Goal: Information Seeking & Learning: Find specific fact

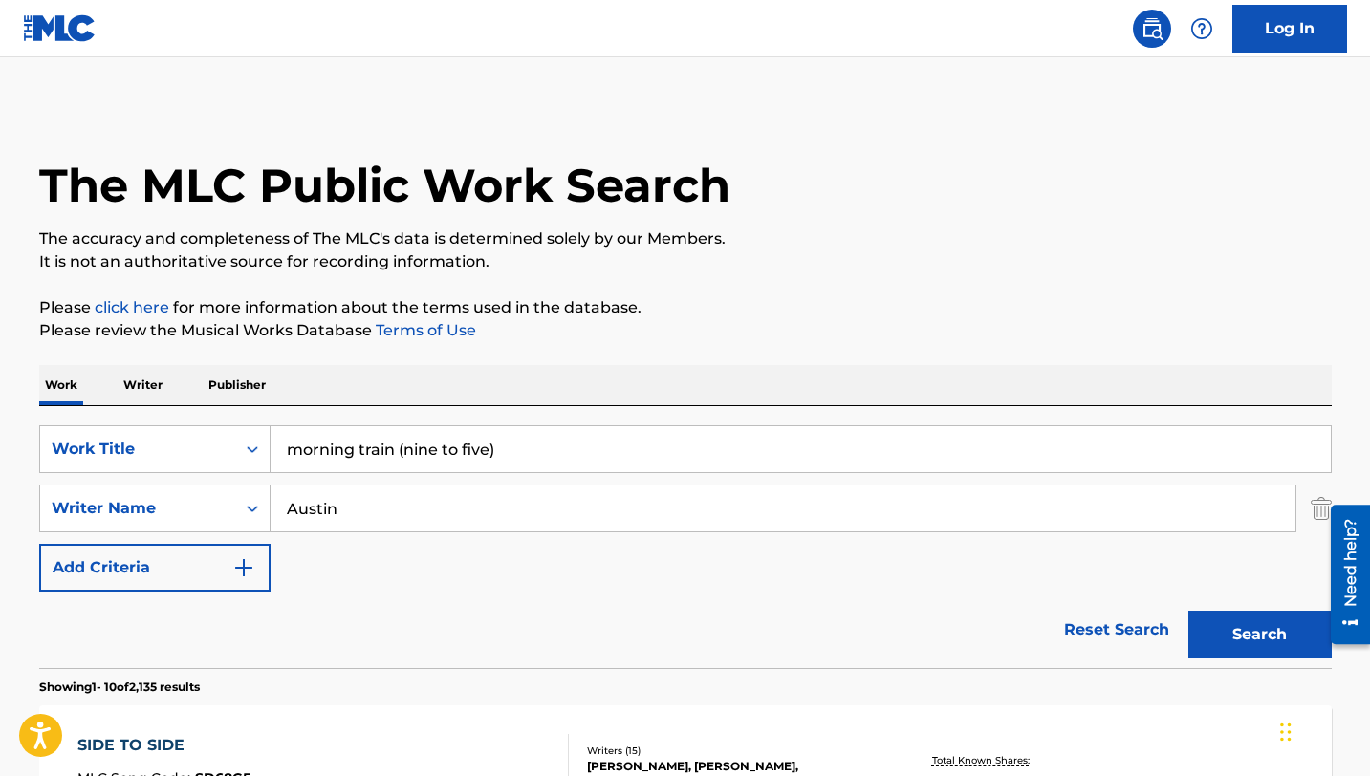
click at [355, 453] on input "morning train (nine to five)" at bounding box center [801, 449] width 1060 height 46
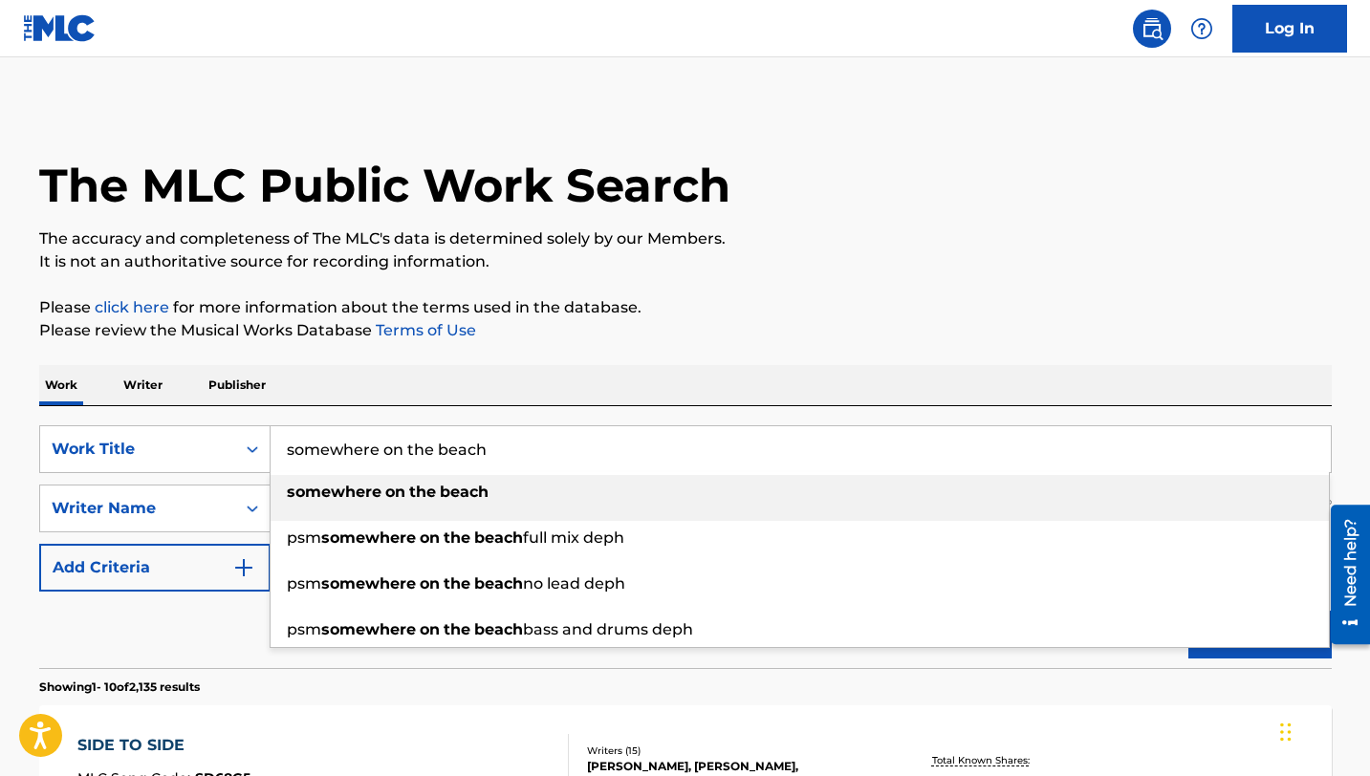
type input "somewhere on the beach"
click at [355, 492] on strong "somewhere" at bounding box center [334, 492] width 95 height 18
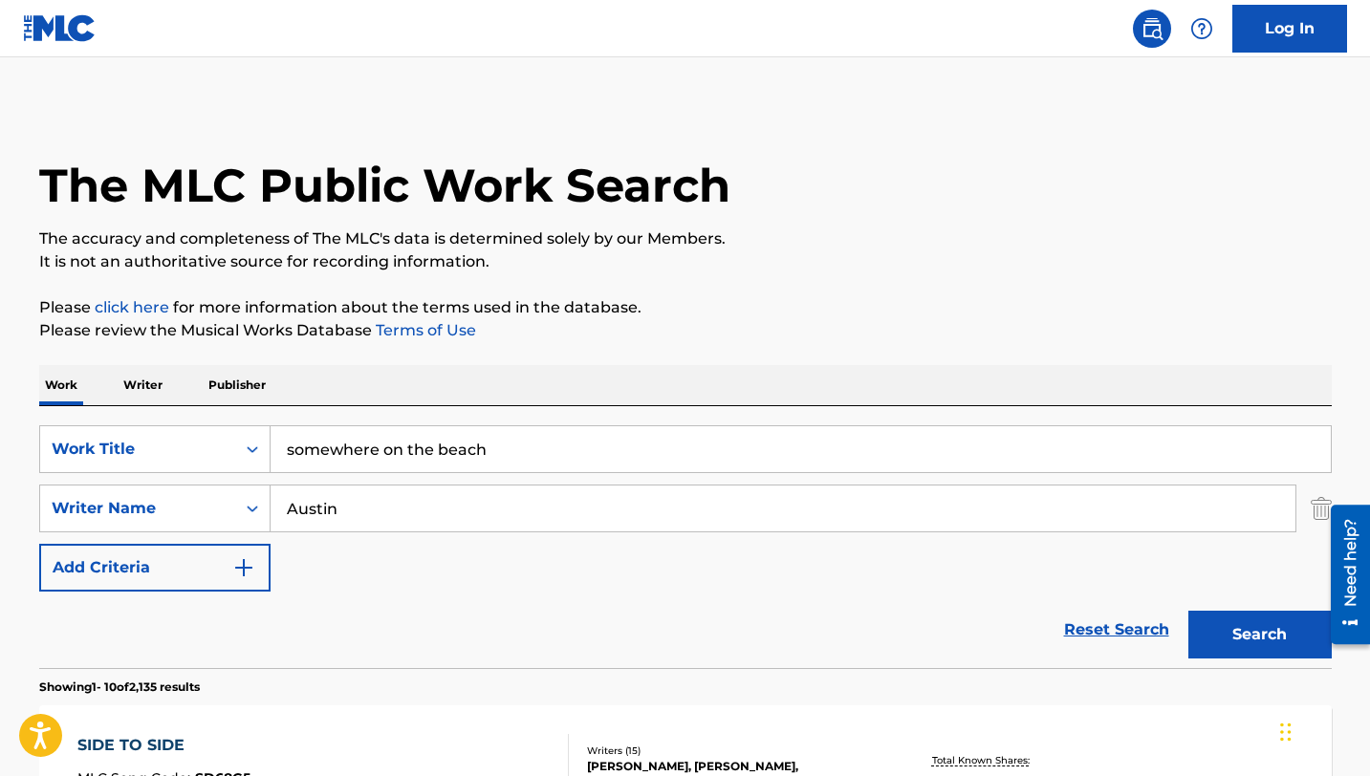
click at [366, 503] on input "Austin" at bounding box center [783, 509] width 1025 height 46
type input "[PERSON_NAME]"
click at [1189, 611] on button "Search" at bounding box center [1260, 635] width 143 height 48
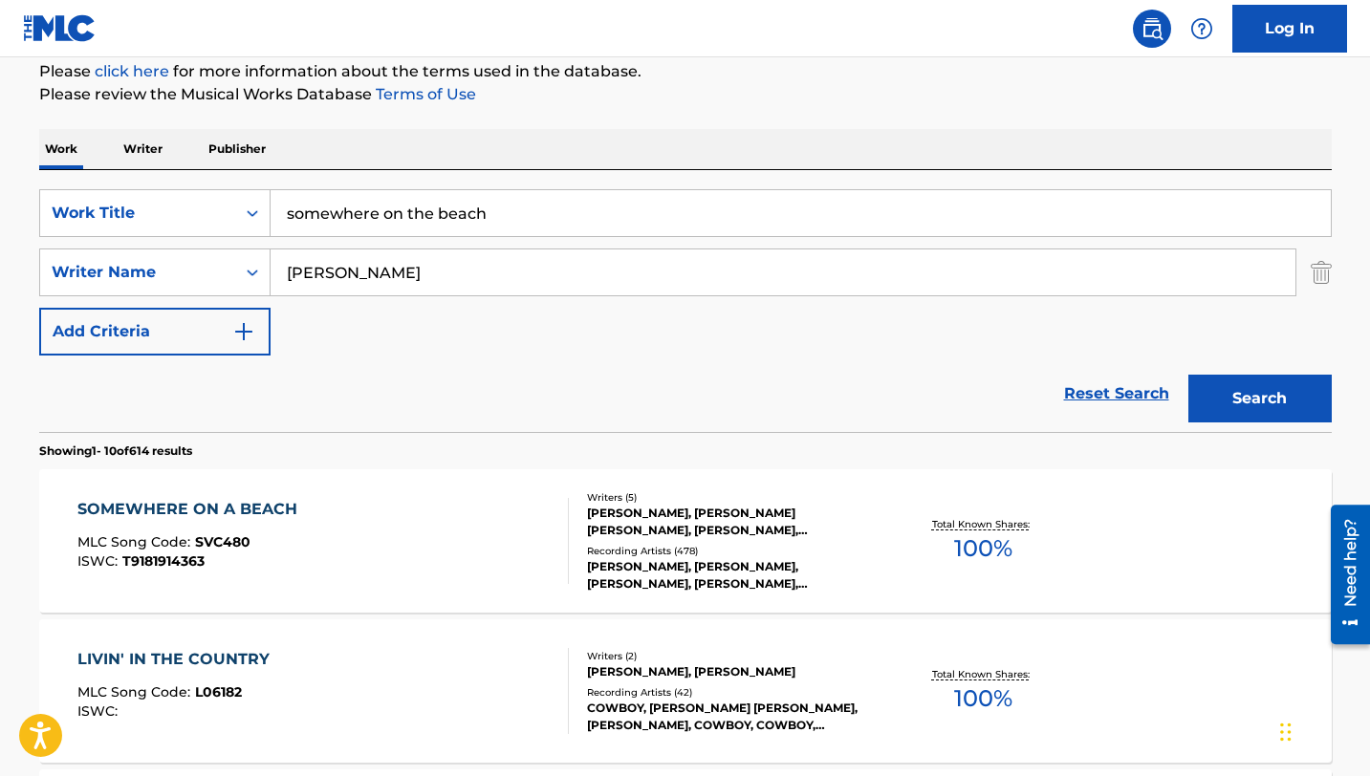
scroll to position [281, 0]
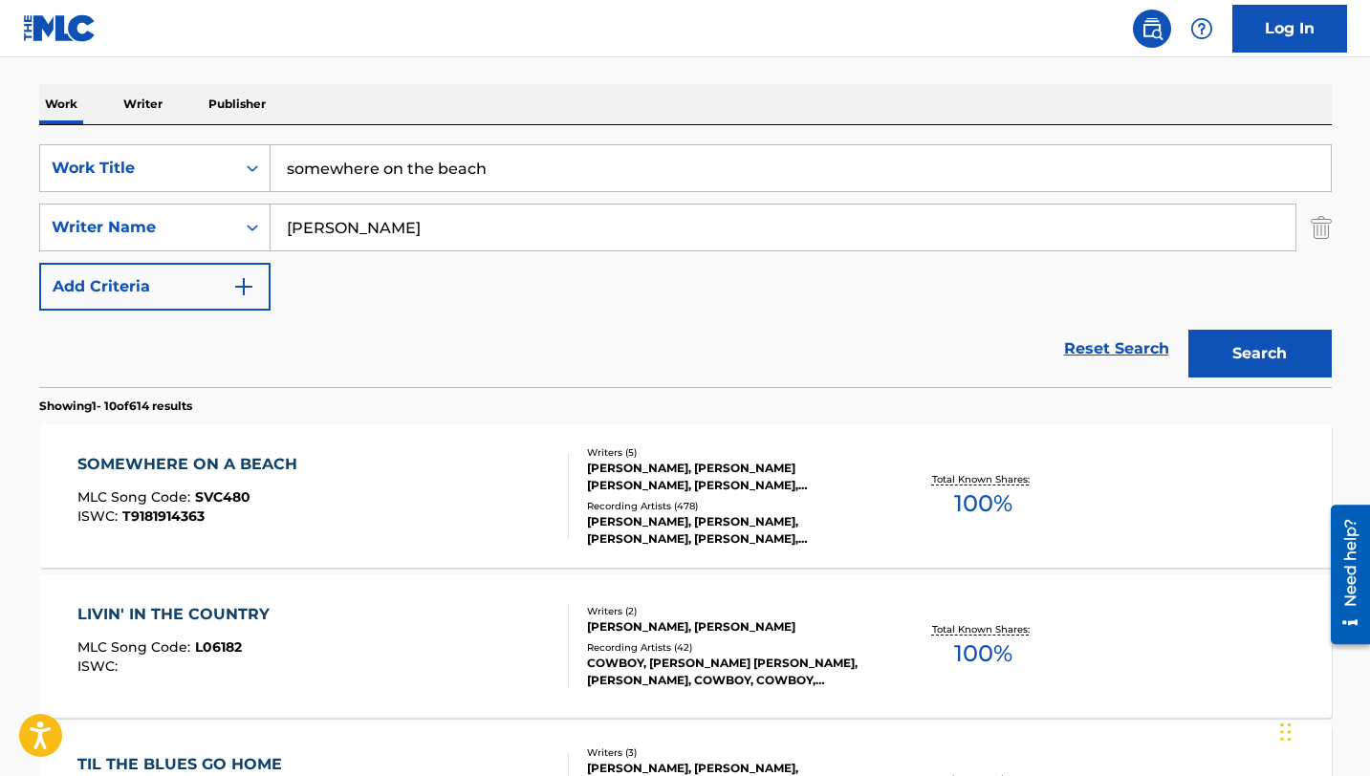
click at [216, 473] on div "SOMEWHERE ON A BEACH" at bounding box center [192, 464] width 230 height 23
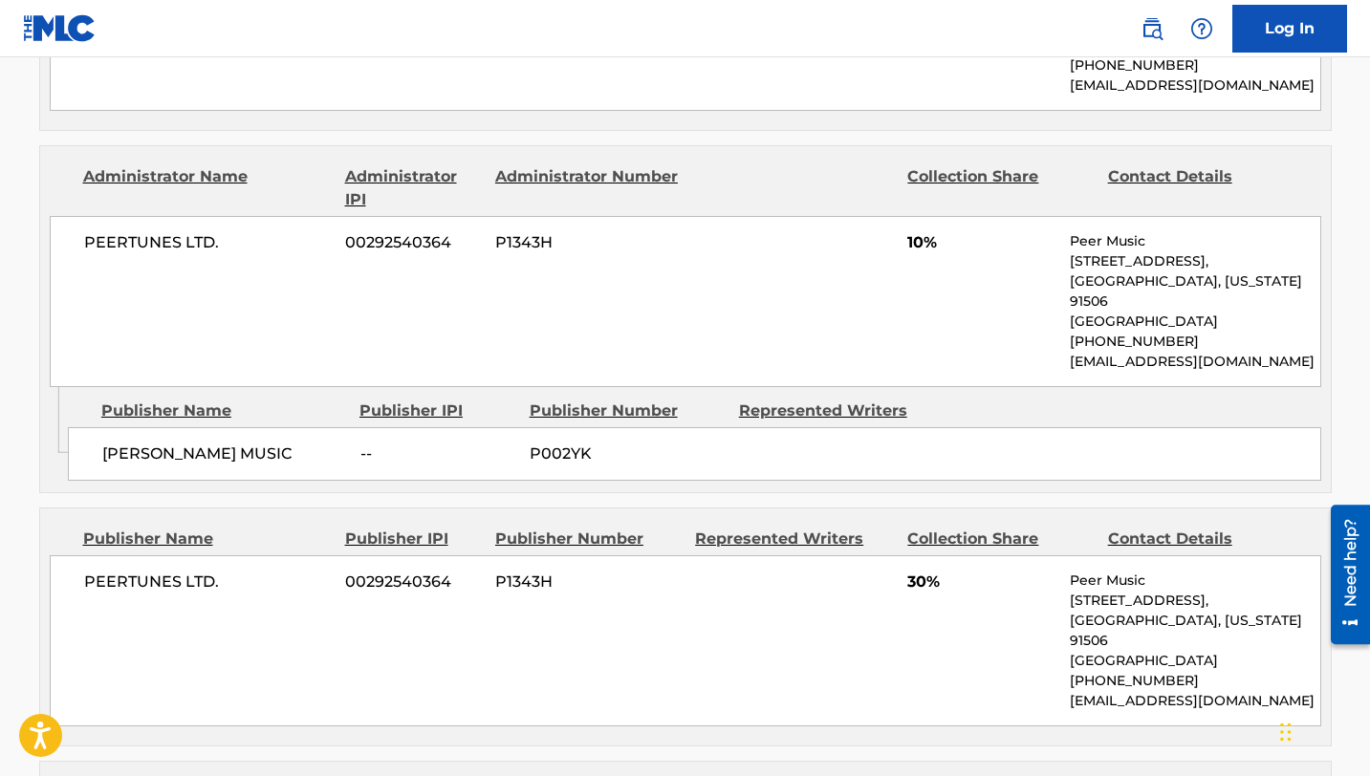
scroll to position [1330, 0]
drag, startPoint x: 913, startPoint y: 251, endPoint x: 960, endPoint y: 224, distance: 54.0
click at [960, 224] on div "PEERTUNES LTD. 00292540364 P1343H 10% Peer Music [STREET_ADDRESS][US_STATE] [PH…" at bounding box center [686, 302] width 1272 height 171
drag, startPoint x: 926, startPoint y: 224, endPoint x: 905, endPoint y: 223, distance: 21.1
click at [905, 223] on div "PEERTUNES LTD. 00292540364 P1343H 10% Peer Music [STREET_ADDRESS][US_STATE] [PH…" at bounding box center [686, 302] width 1272 height 171
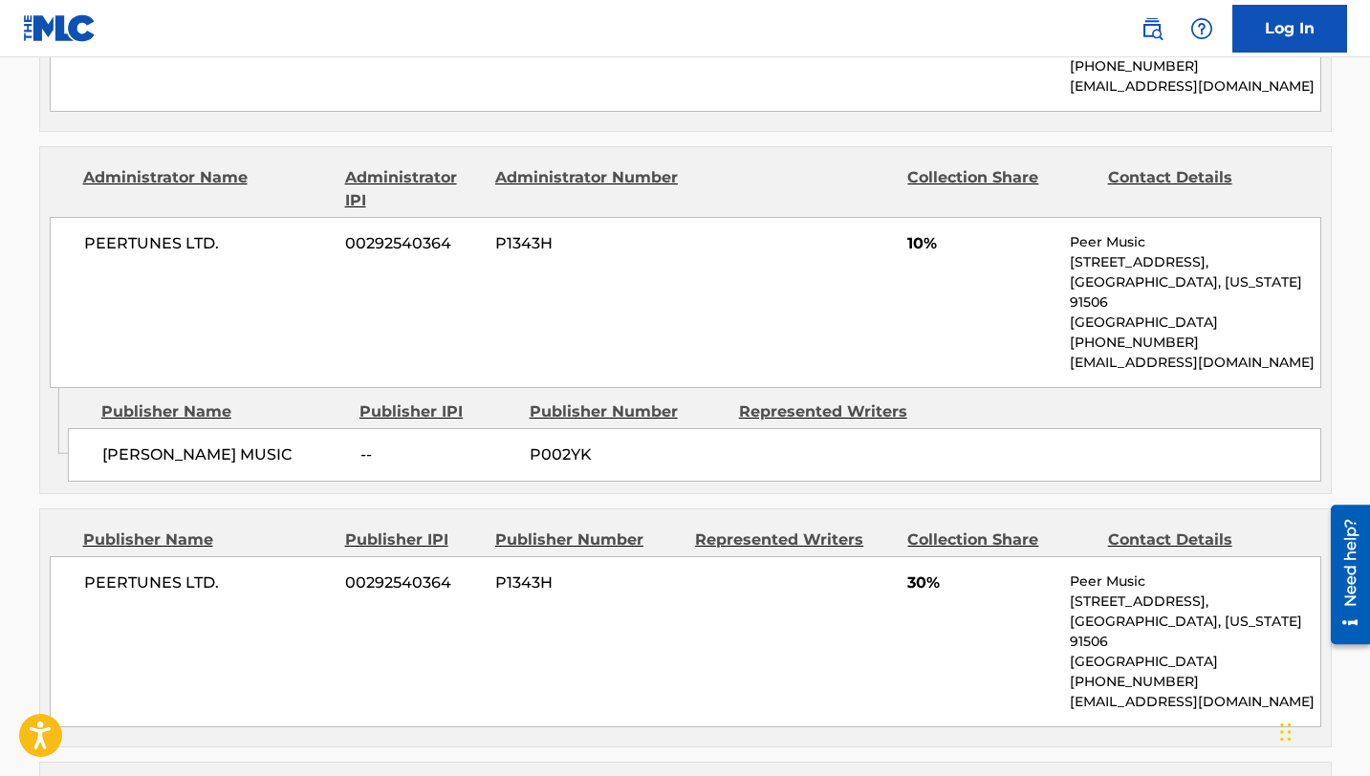
click at [940, 232] on span "10%" at bounding box center [981, 243] width 148 height 23
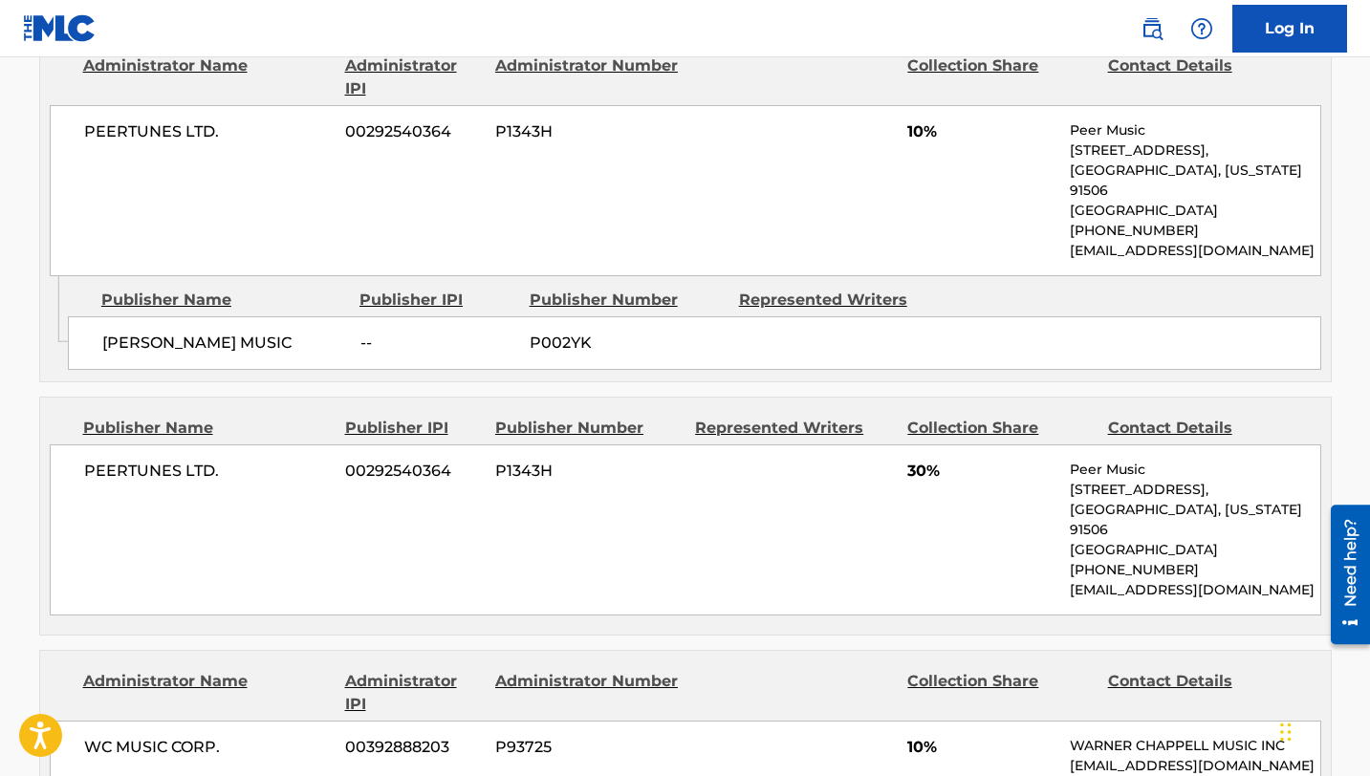
scroll to position [1445, 0]
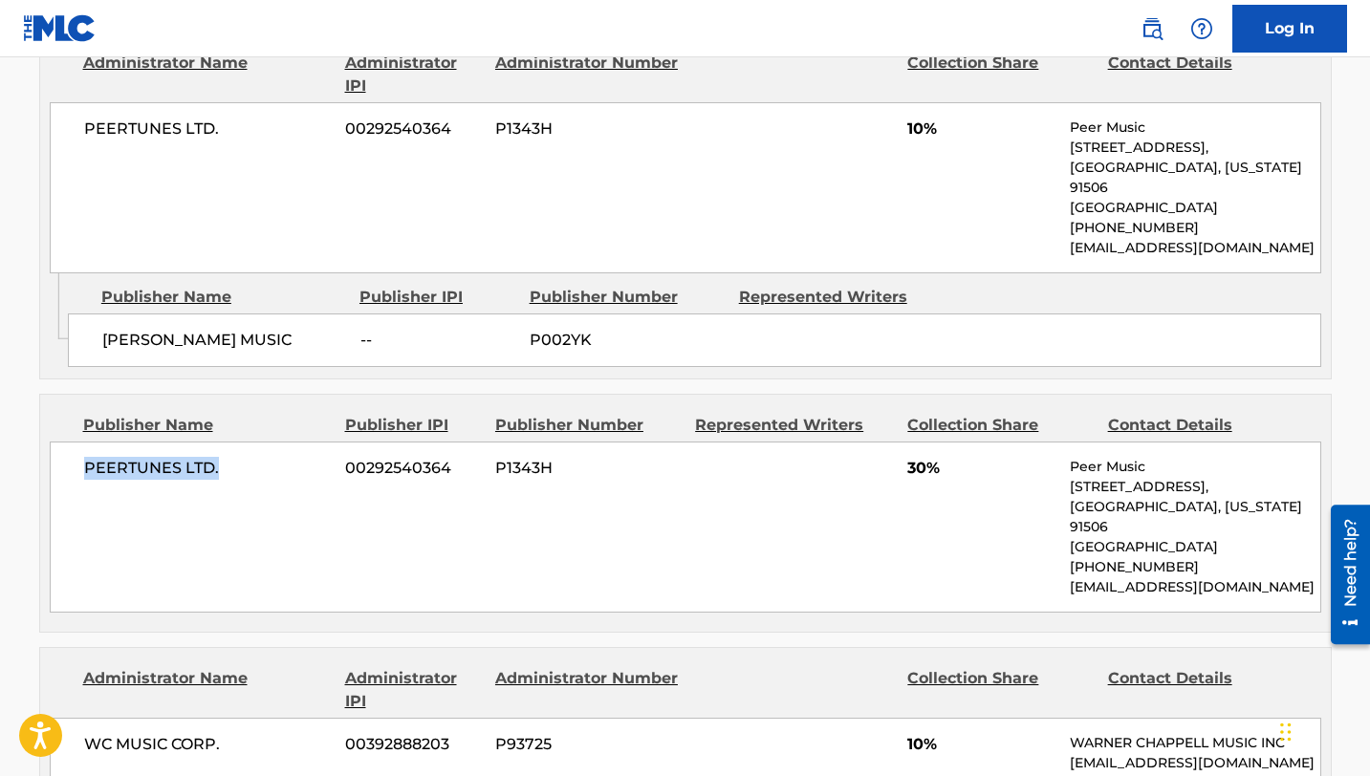
drag, startPoint x: 216, startPoint y: 447, endPoint x: 49, endPoint y: 443, distance: 167.4
click at [50, 443] on div "PEERTUNES LTD. 00292540364 P1343H 30% Peer Music [STREET_ADDRESS][US_STATE] [PH…" at bounding box center [686, 527] width 1272 height 171
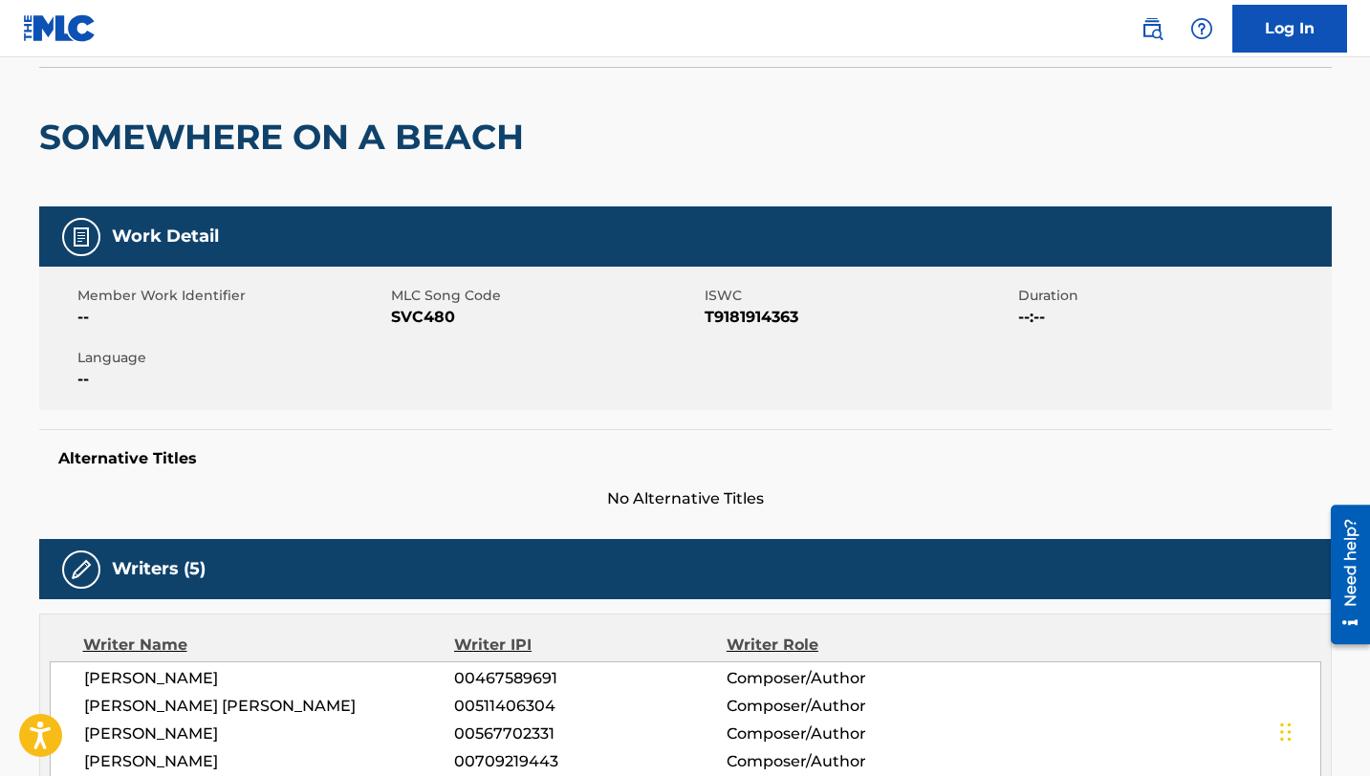
scroll to position [0, 0]
